Goal: Information Seeking & Learning: Learn about a topic

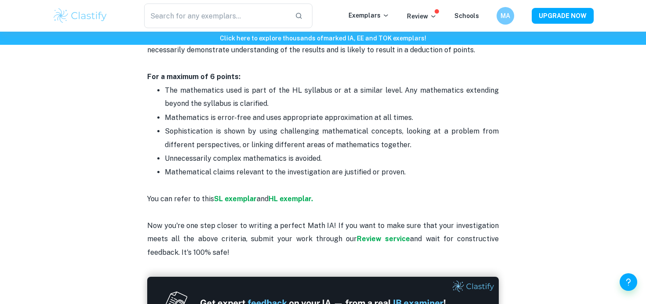
scroll to position [1900, 0]
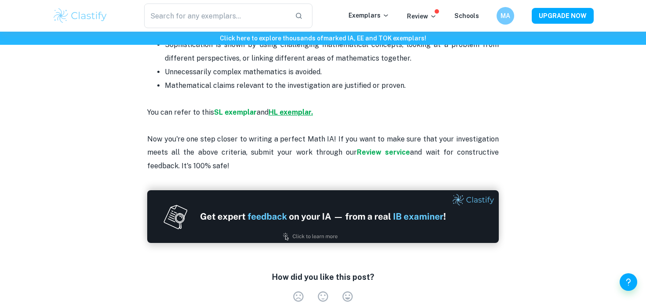
click at [297, 108] on strong "HL exemplar." at bounding box center [291, 112] width 44 height 8
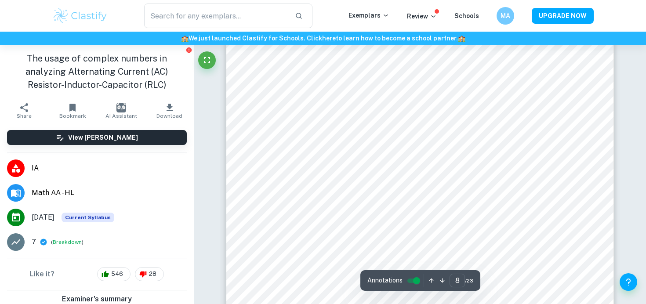
scroll to position [4083, 0]
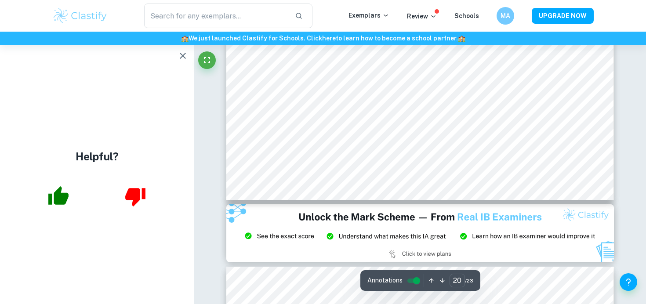
type input "21"
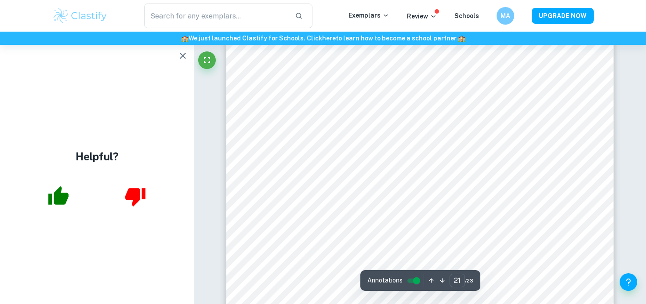
scroll to position [11595, 0]
